Goal: Find specific page/section: Find specific page/section

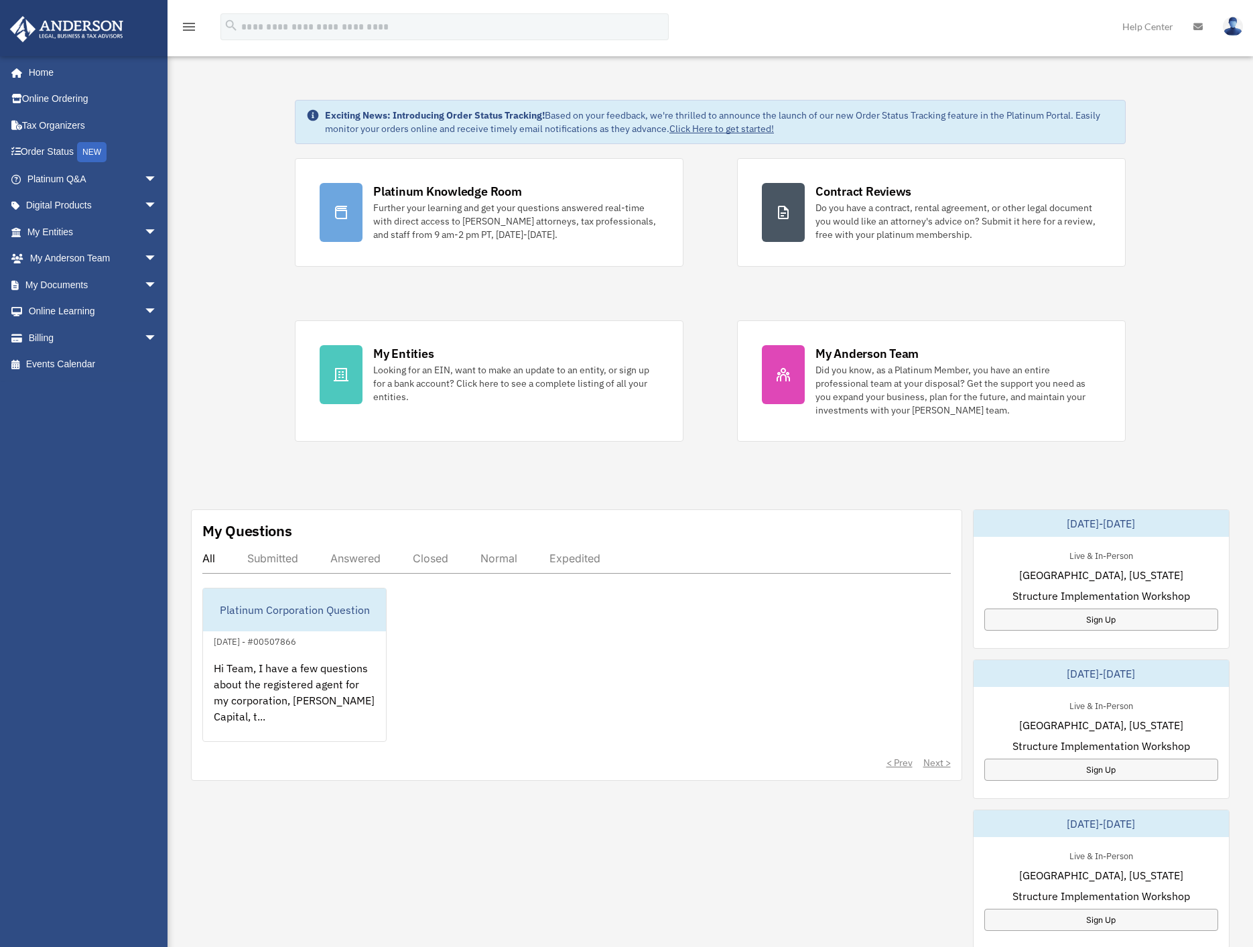
click at [244, 410] on div "Exciting News: Introducing Order Status Tracking! Based on your feedback, we're…" at bounding box center [710, 682] width 1106 height 1233
click at [144, 204] on span "arrow_drop_down" at bounding box center [157, 205] width 27 height 27
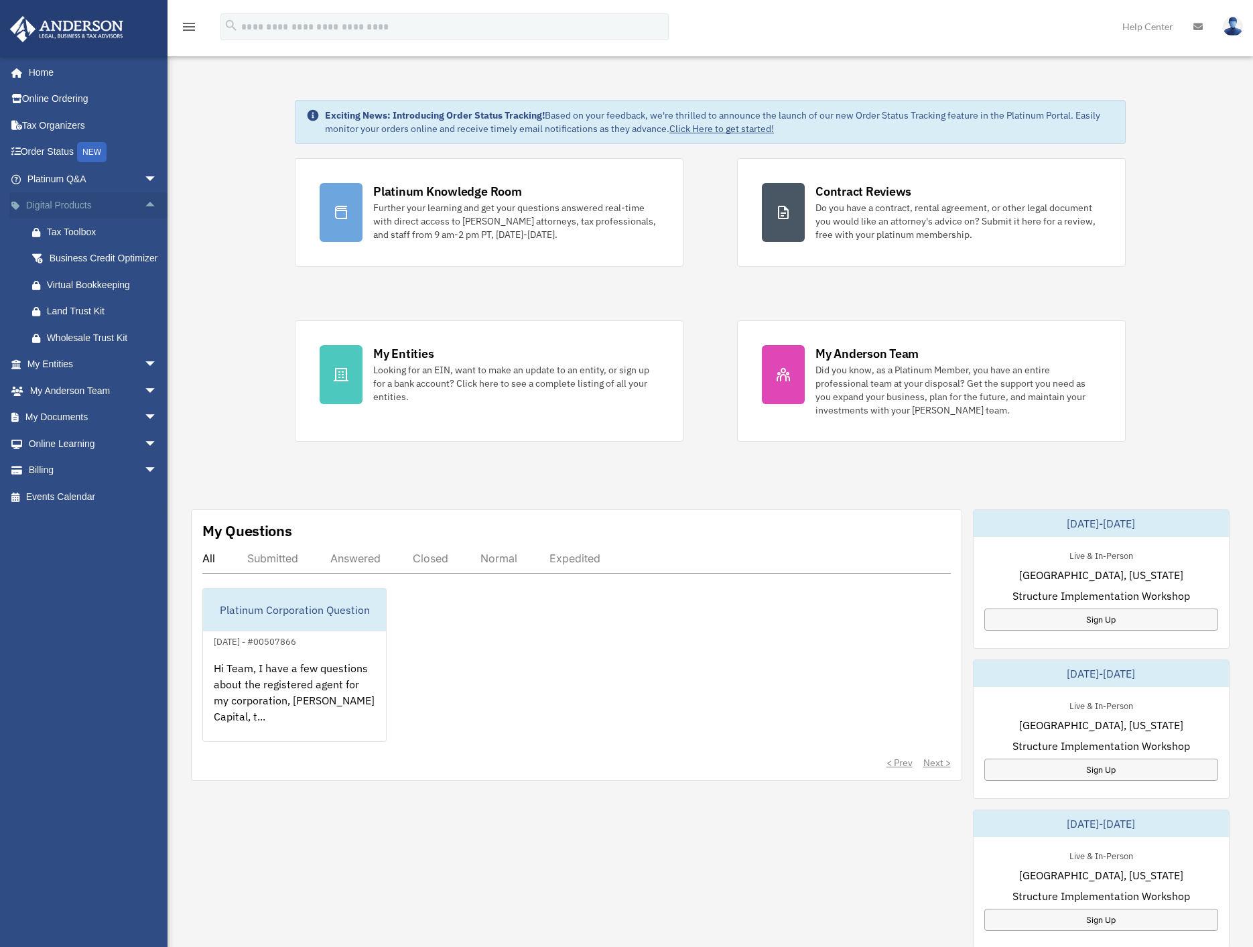
click at [144, 204] on span "arrow_drop_up" at bounding box center [157, 205] width 27 height 27
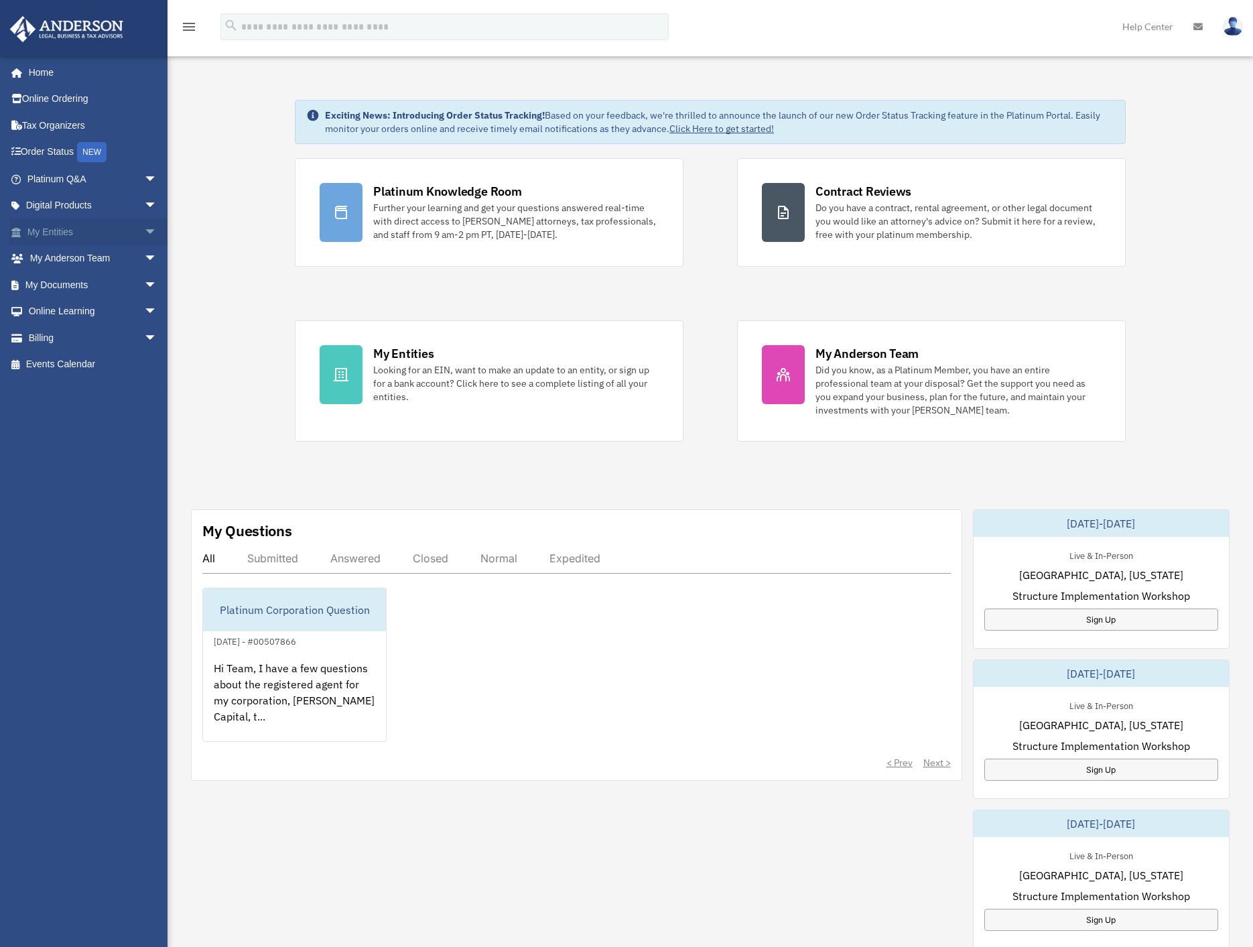
click at [144, 229] on span "arrow_drop_down" at bounding box center [157, 231] width 27 height 27
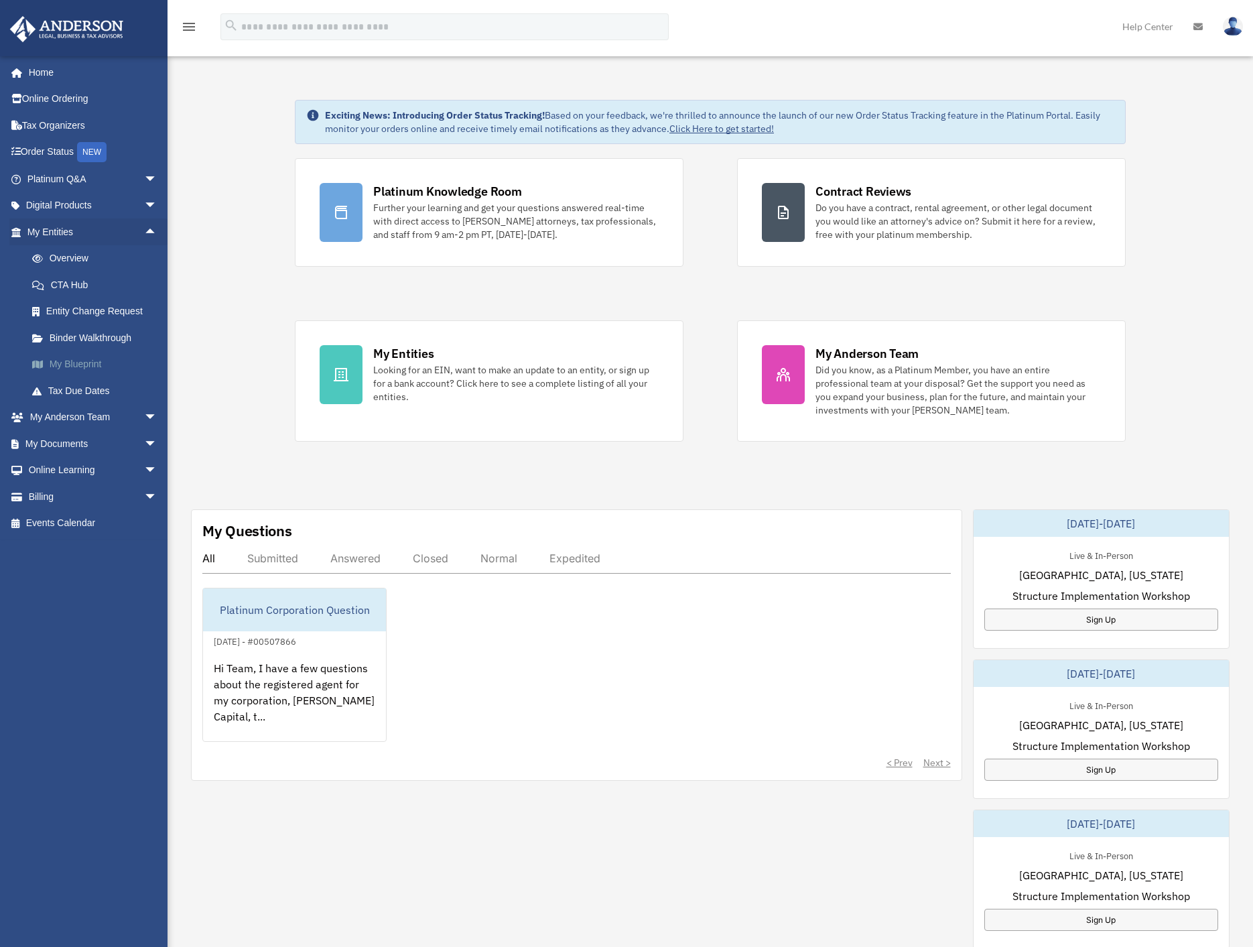
click at [83, 368] on link "My Blueprint" at bounding box center [98, 364] width 159 height 27
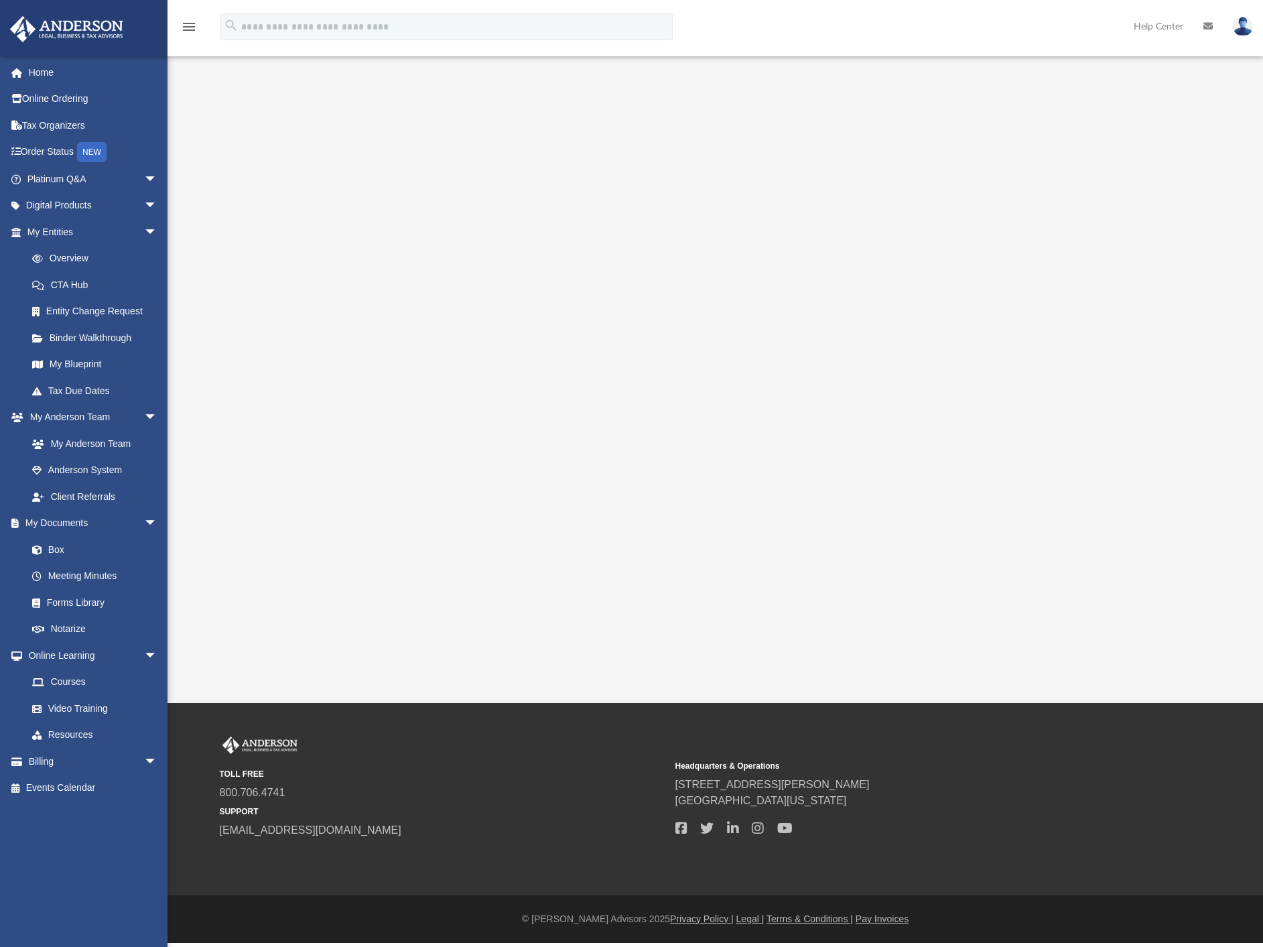
click at [254, 443] on div at bounding box center [715, 360] width 986 height 536
click at [1128, 538] on div at bounding box center [715, 360] width 986 height 536
click at [245, 506] on div at bounding box center [715, 360] width 986 height 536
click at [235, 478] on div at bounding box center [715, 360] width 986 height 536
click at [59, 547] on link "Box" at bounding box center [98, 549] width 159 height 27
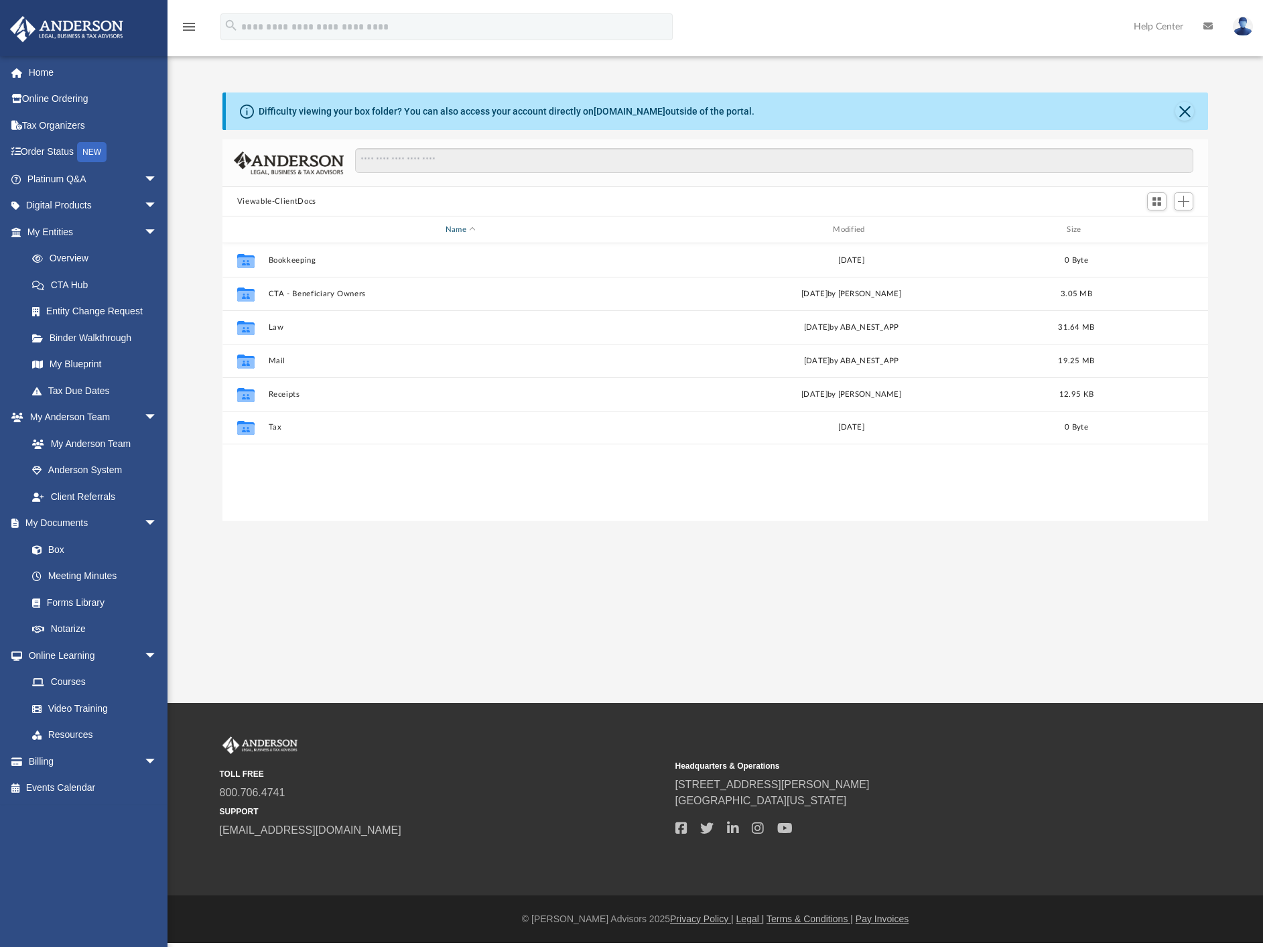
scroll to position [295, 976]
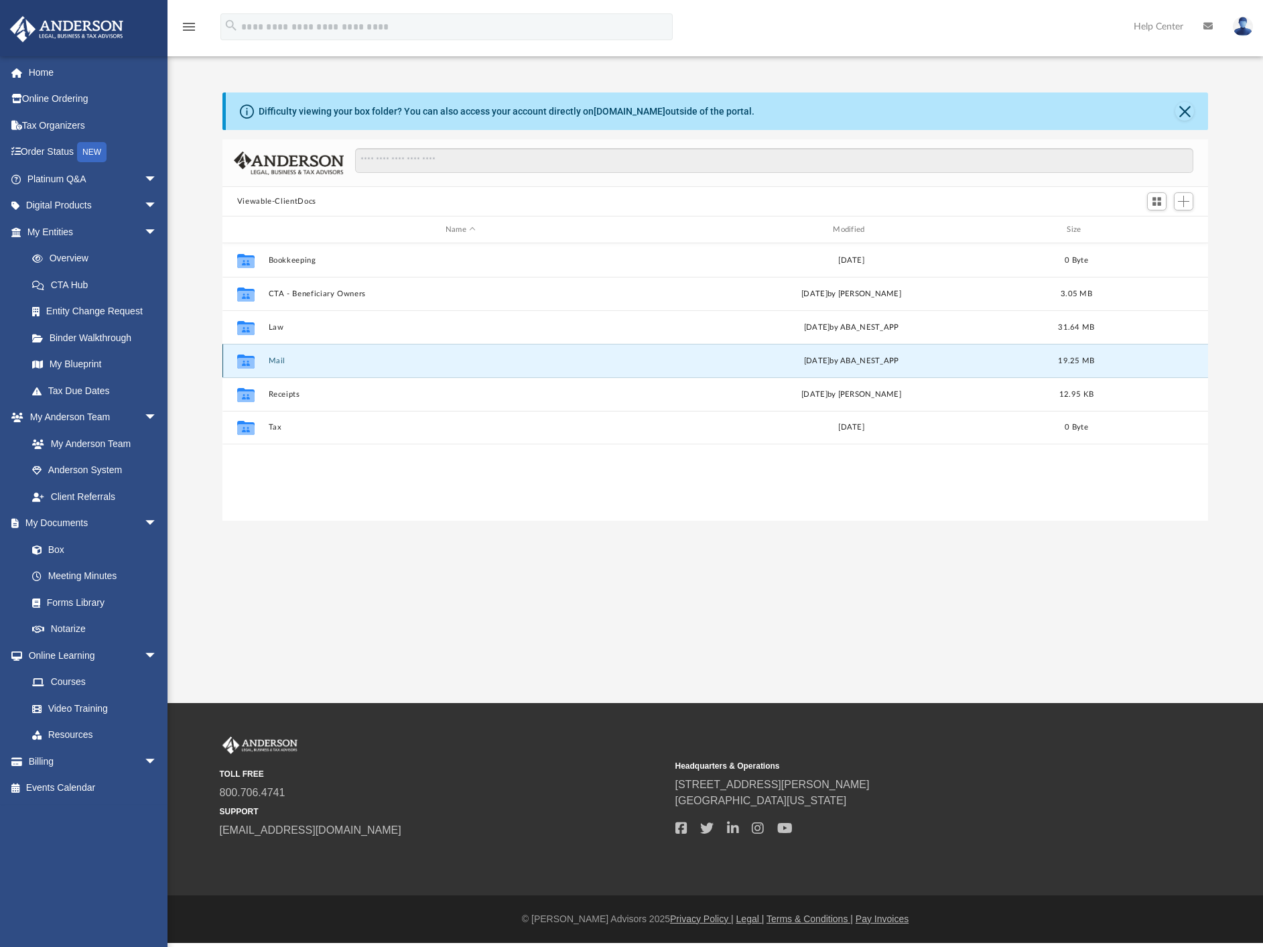
click at [271, 360] on button "Mail" at bounding box center [460, 360] width 385 height 9
click at [274, 357] on button "Mail" at bounding box center [460, 360] width 385 height 9
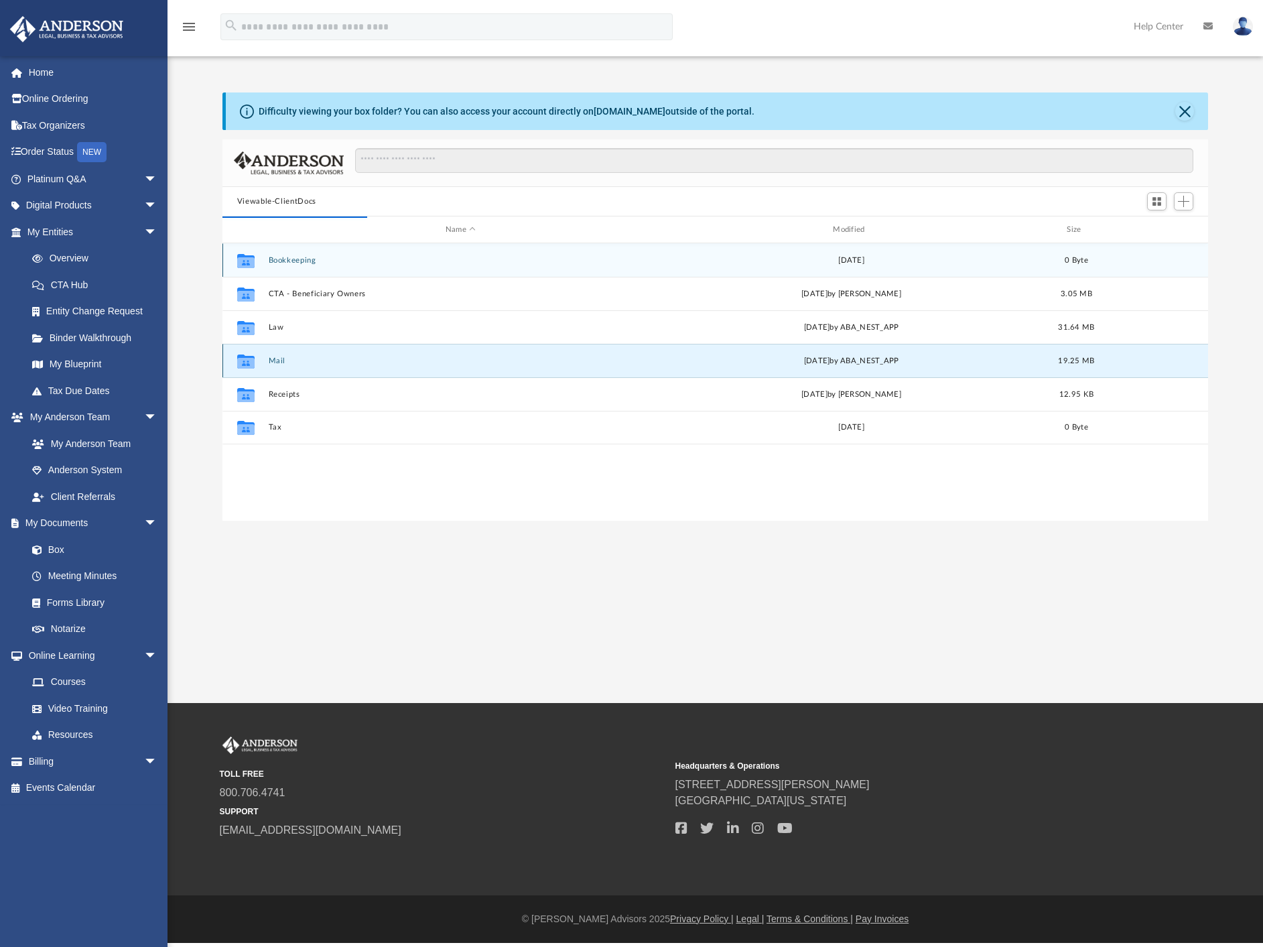
click at [287, 356] on button "Mail" at bounding box center [460, 360] width 385 height 9
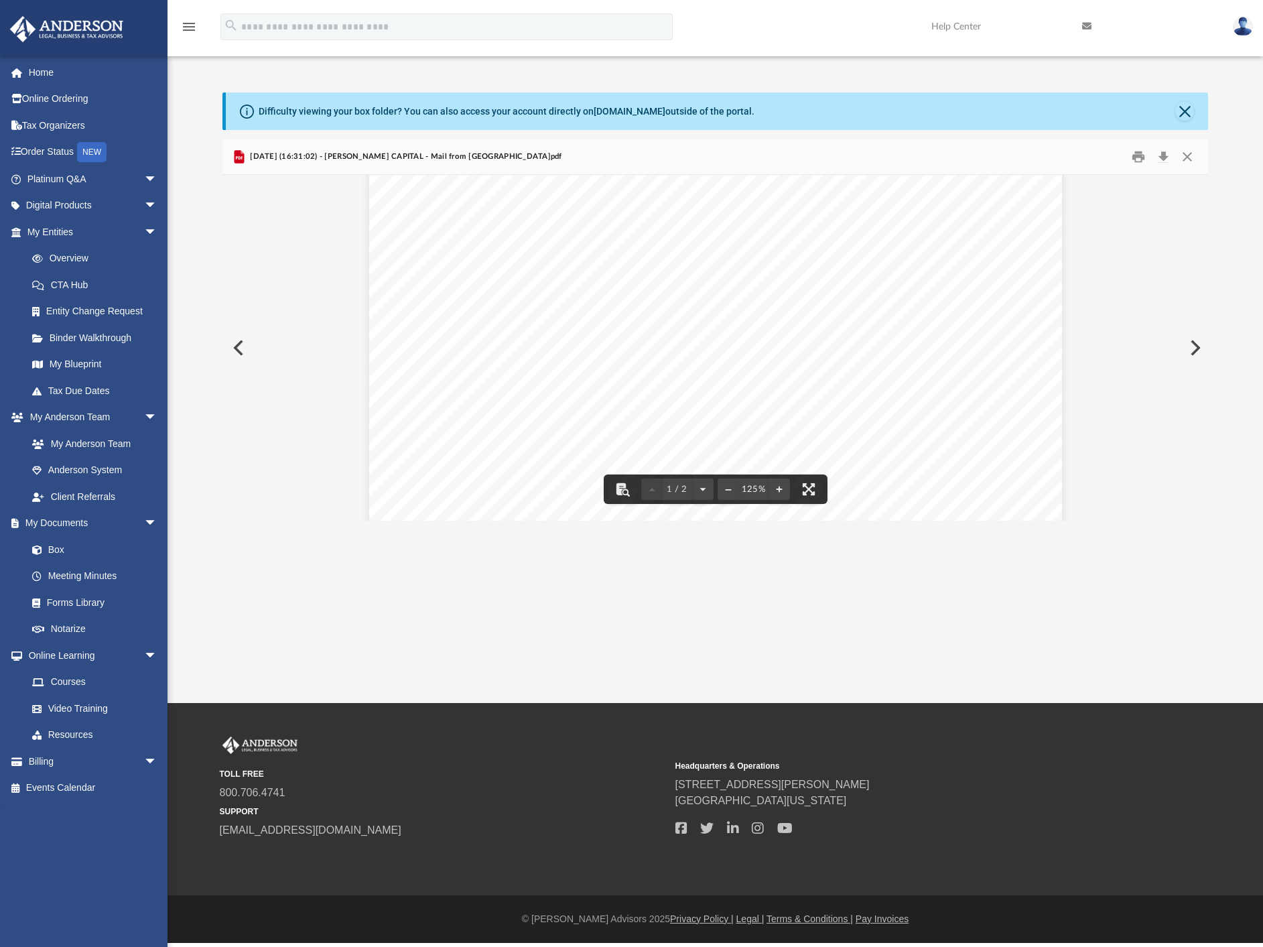
scroll to position [268, 0]
click at [1189, 110] on button "Close" at bounding box center [1184, 111] width 19 height 19
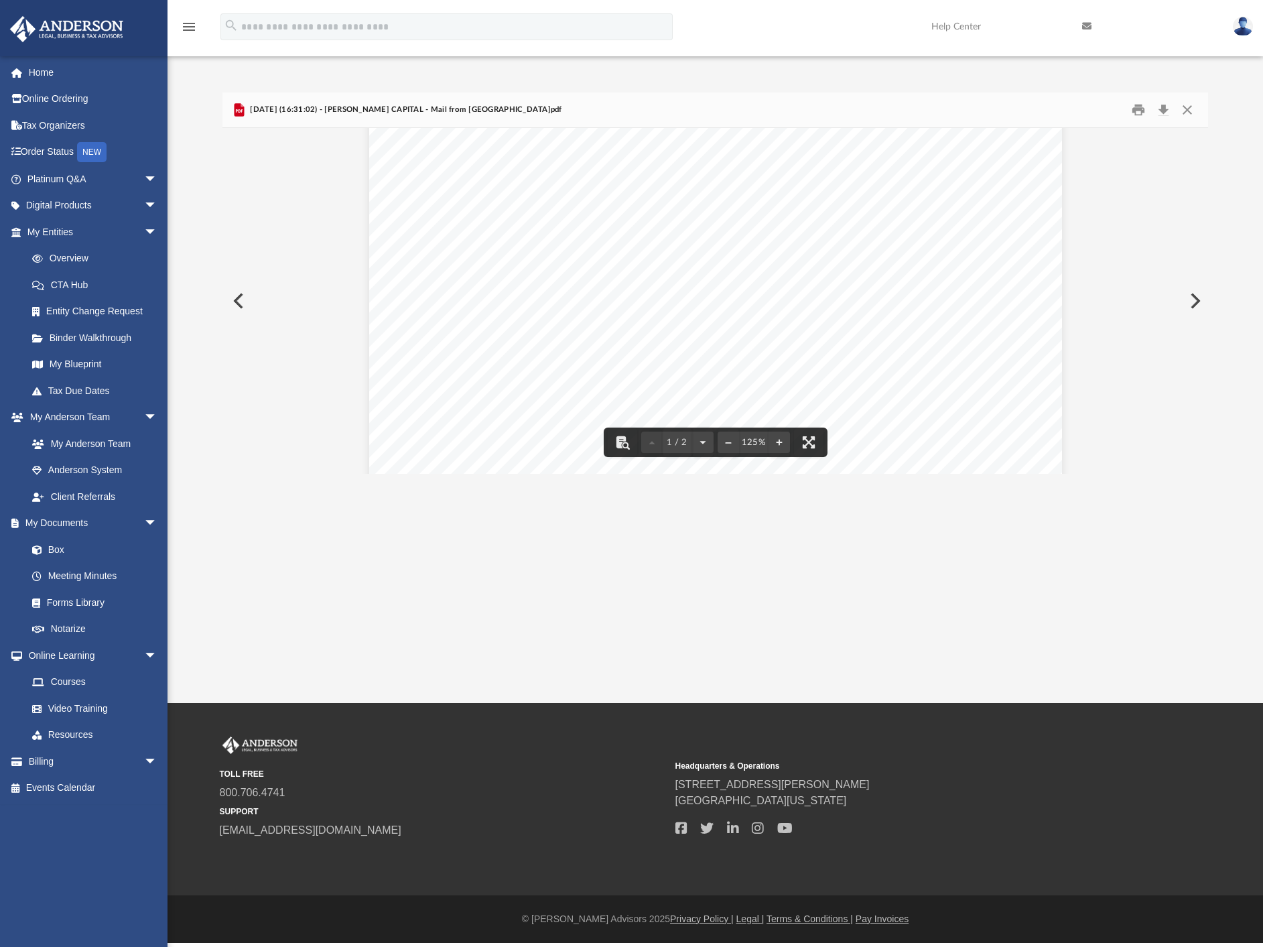
click at [242, 306] on button "Preview" at bounding box center [236, 301] width 29 height 38
click at [1193, 105] on button "Close" at bounding box center [1187, 110] width 24 height 19
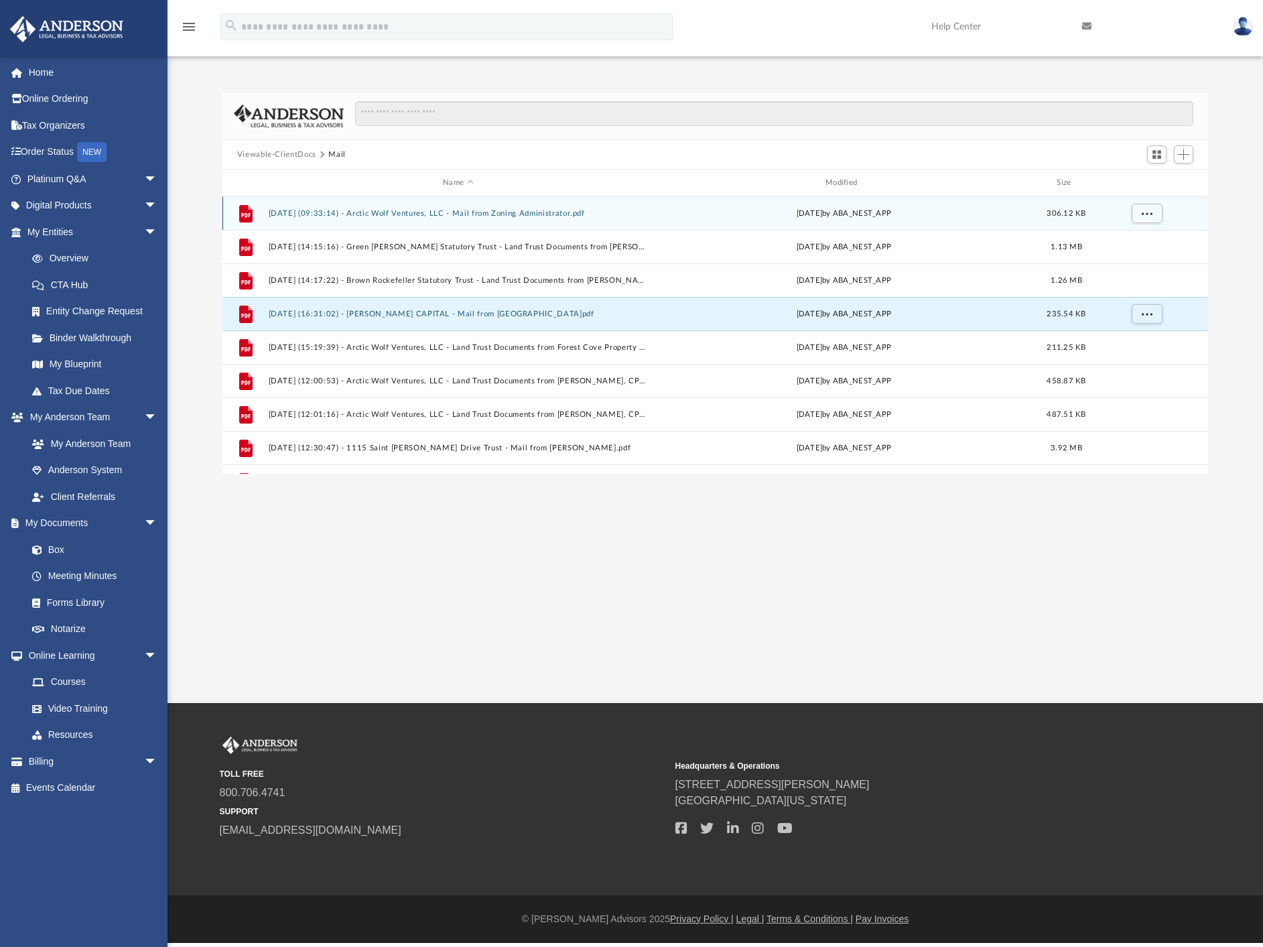
click at [499, 212] on button "[DATE] (09:33:14) - Arctic Wolf Ventures, LLC - Mail from Zoning Administrator.…" at bounding box center [458, 213] width 380 height 9
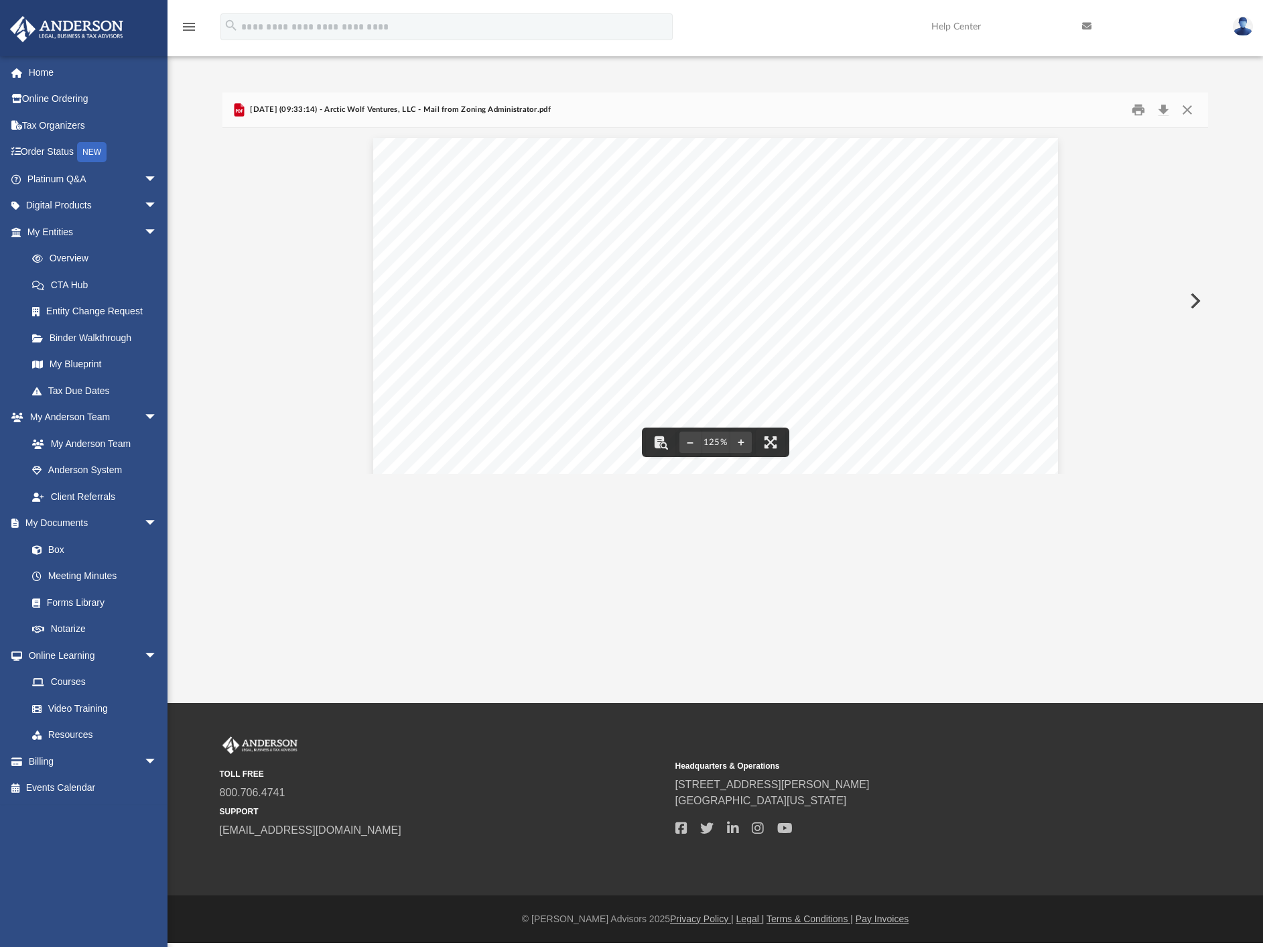
click at [245, 339] on div "Document Viewer" at bounding box center [715, 580] width 986 height 905
click at [1182, 111] on button "Close" at bounding box center [1187, 110] width 24 height 21
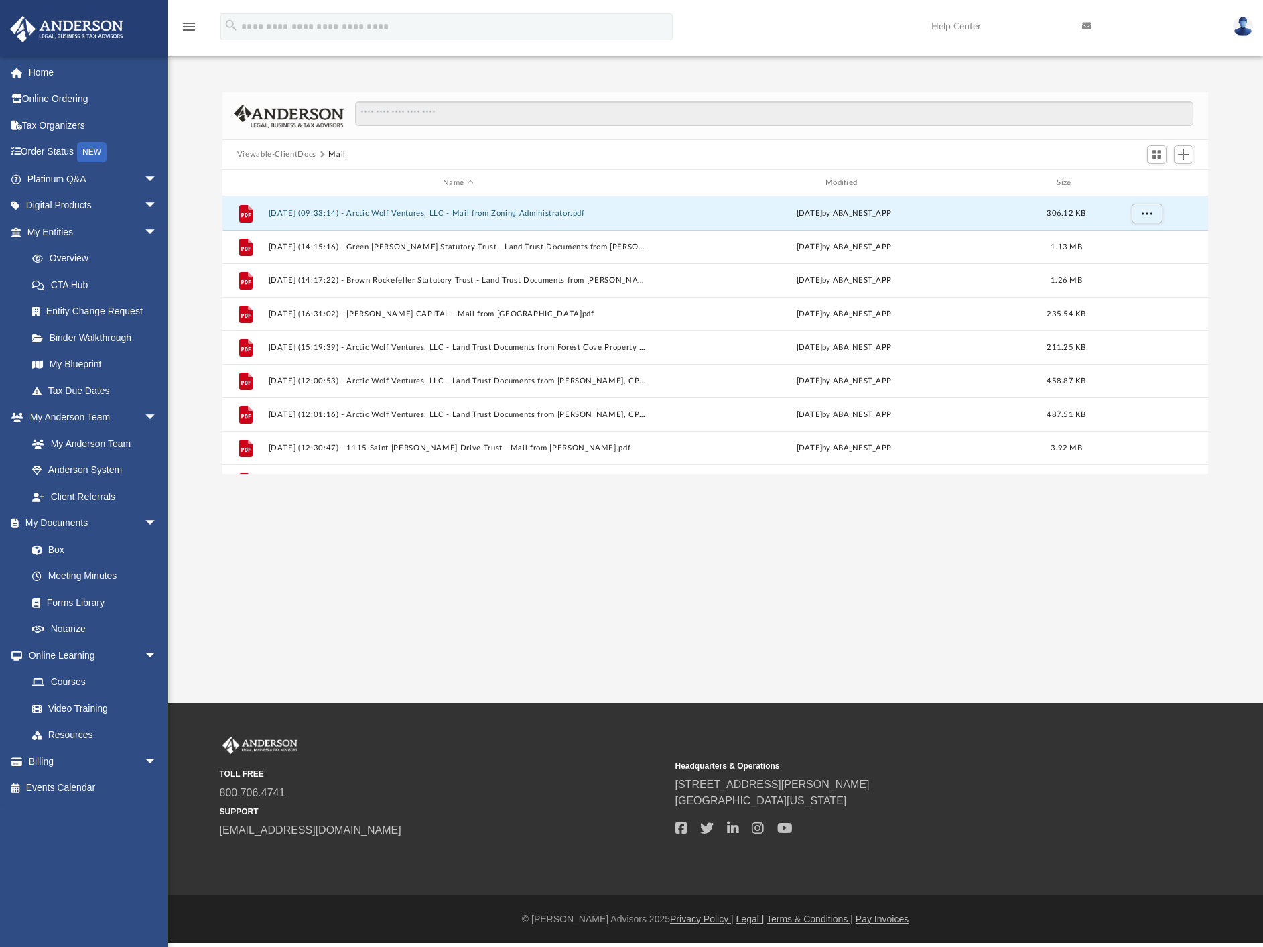
click at [282, 159] on button "Viewable-ClientDocs" at bounding box center [276, 155] width 79 height 12
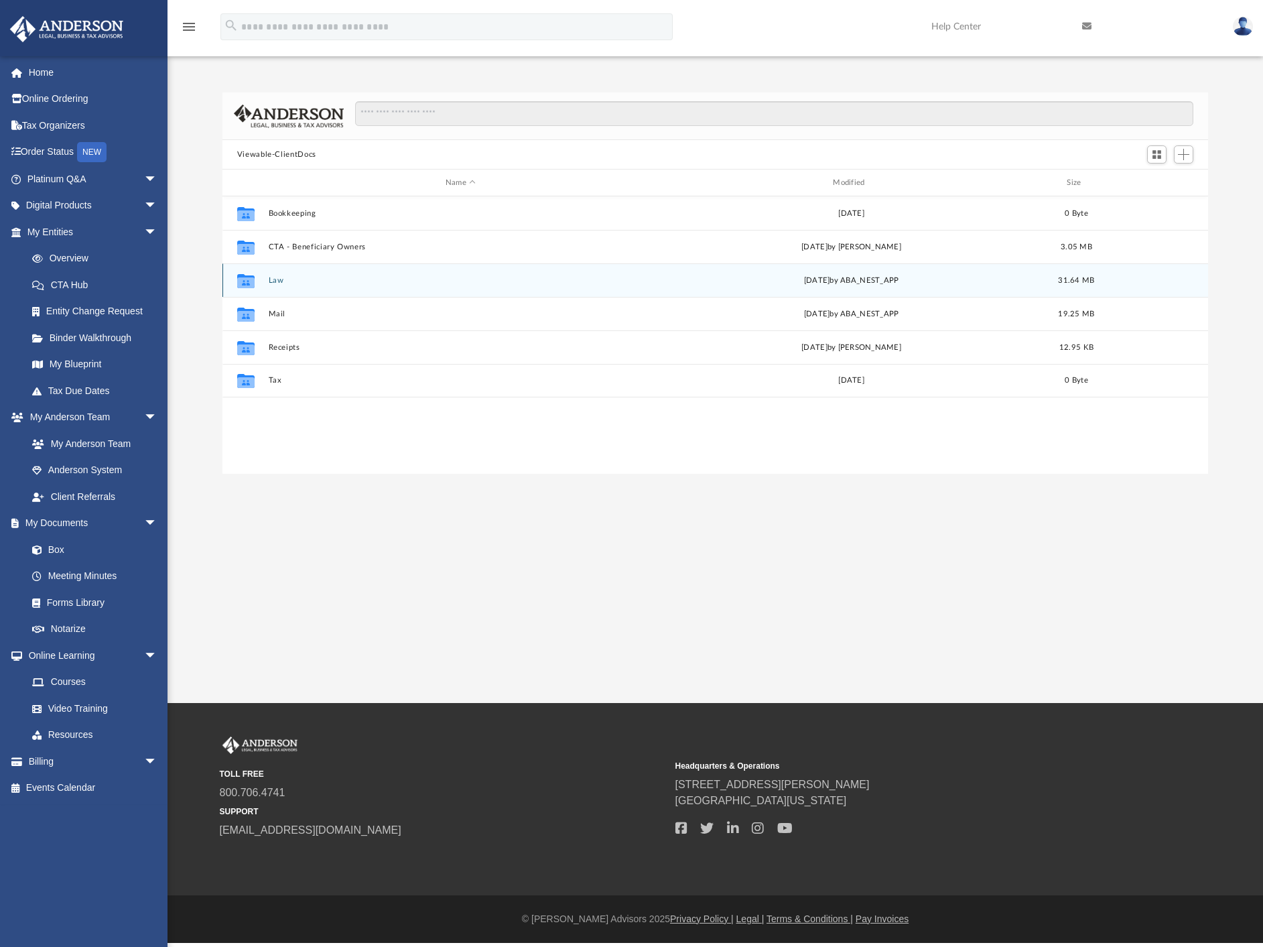
click at [277, 286] on div "Collaborated Folder Law [DATE] by ABA_NEST_APP 31.64 MB" at bounding box center [715, 280] width 986 height 34
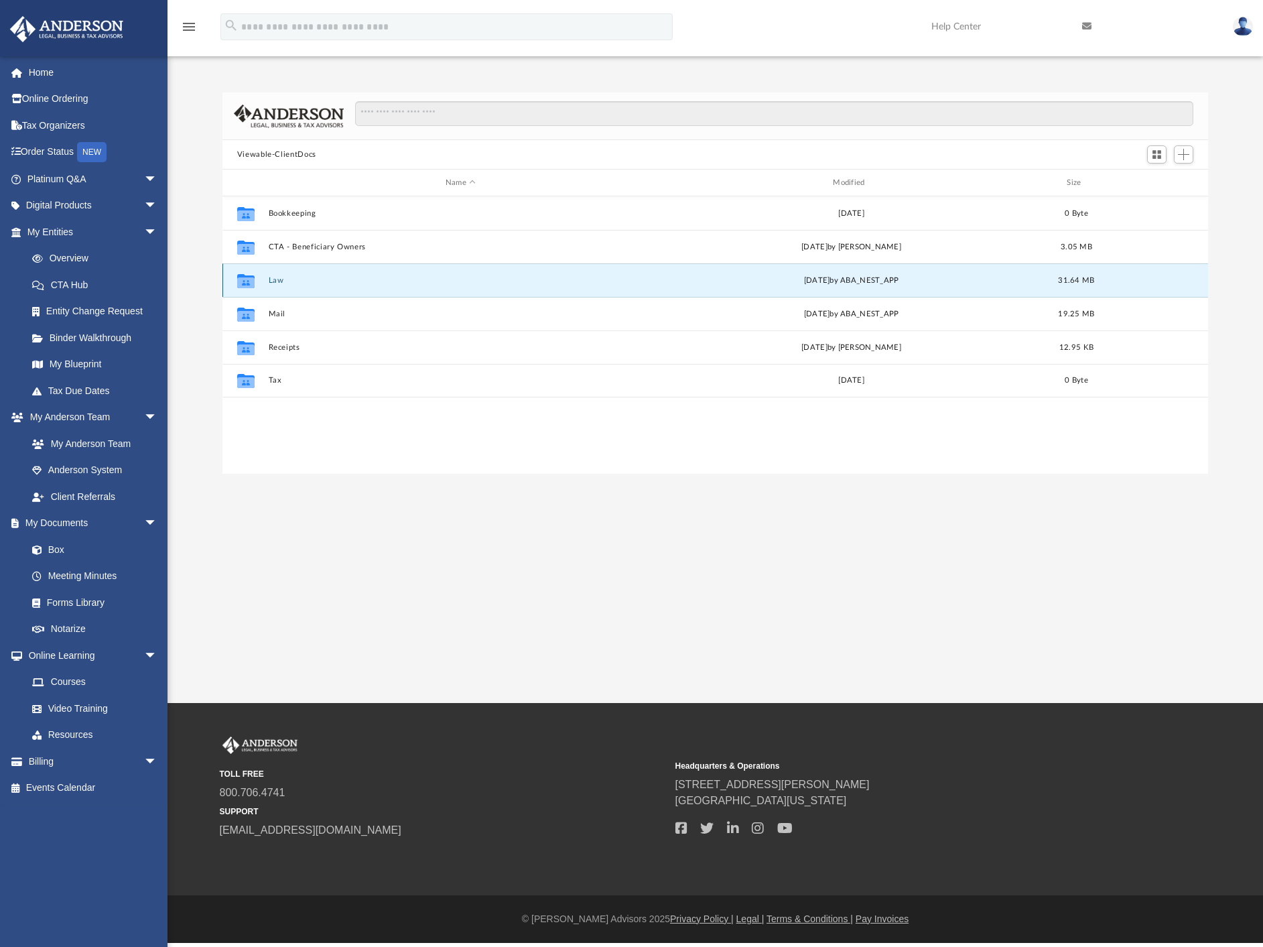
click at [276, 279] on button "Law" at bounding box center [460, 280] width 385 height 9
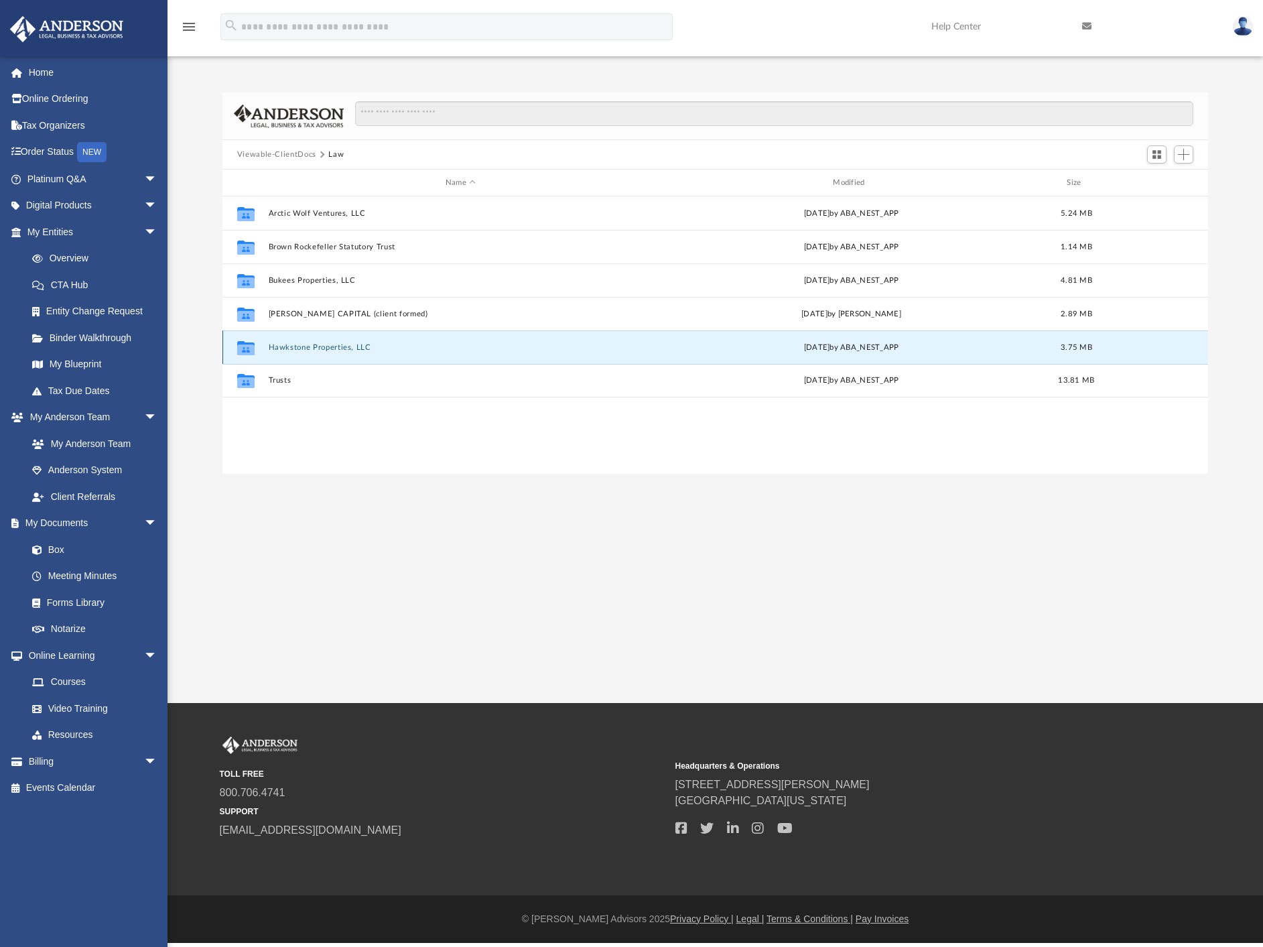
click at [320, 347] on button "Hawkstone Properties, LLC" at bounding box center [460, 347] width 385 height 9
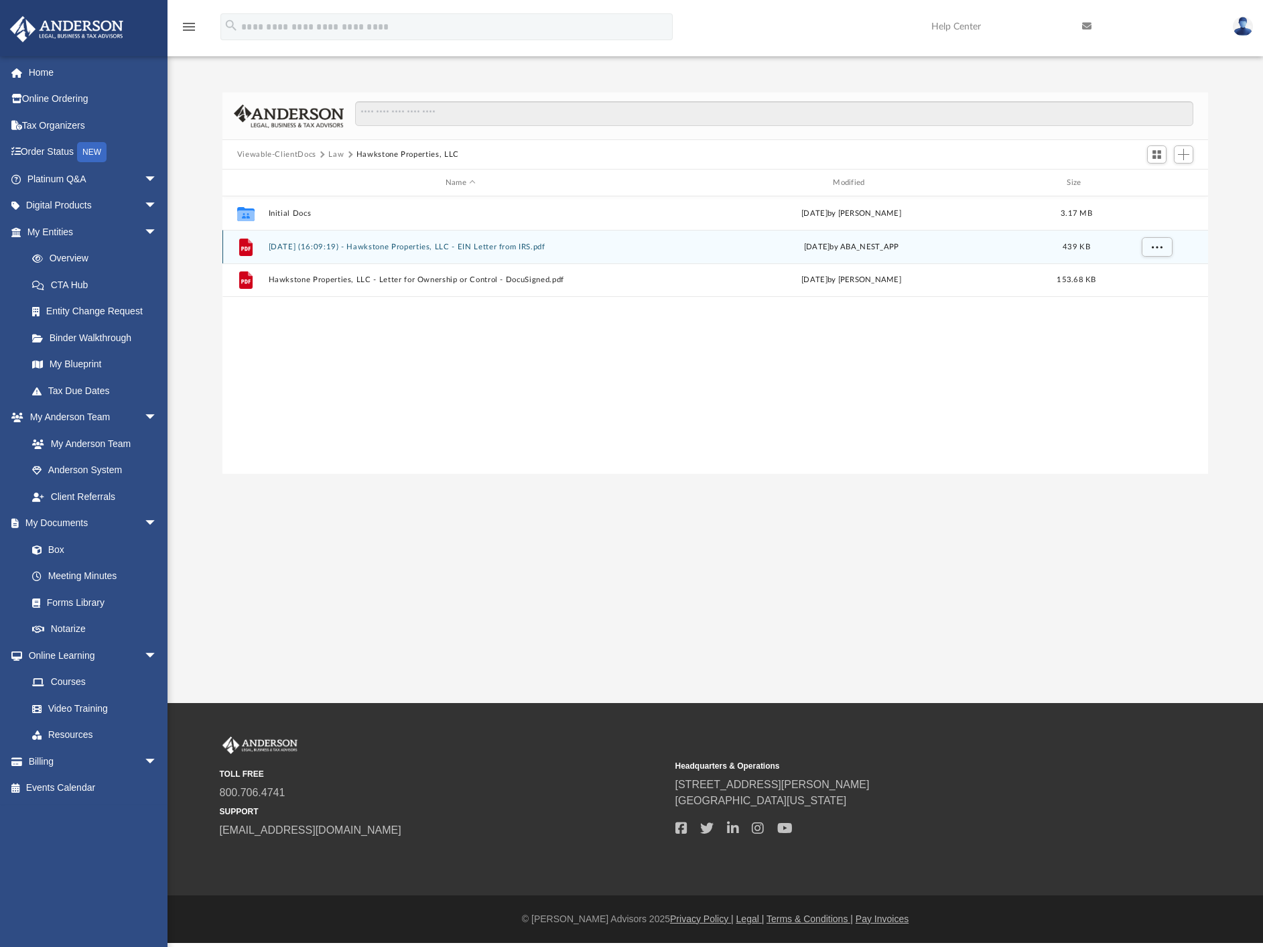
click at [373, 251] on button "[DATE] (16:09:19) - Hawkstone Properties, LLC - EIN Letter from IRS.pdf" at bounding box center [460, 247] width 385 height 9
